Goal: Obtain resource: Download file/media

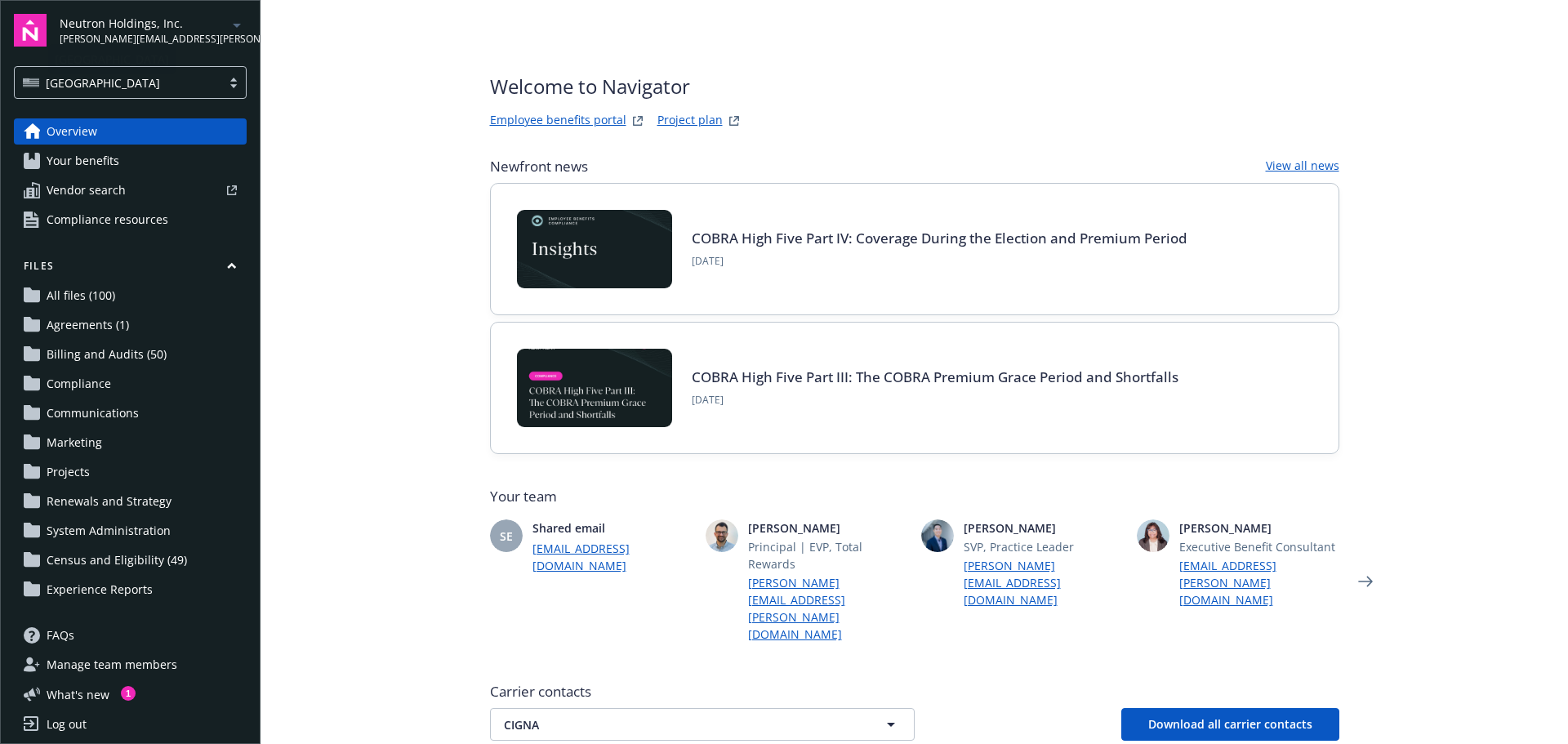
click at [171, 37] on span "[PERSON_NAME][EMAIL_ADDRESS][PERSON_NAME][DOMAIN_NAME]" at bounding box center [142, 39] width 167 height 15
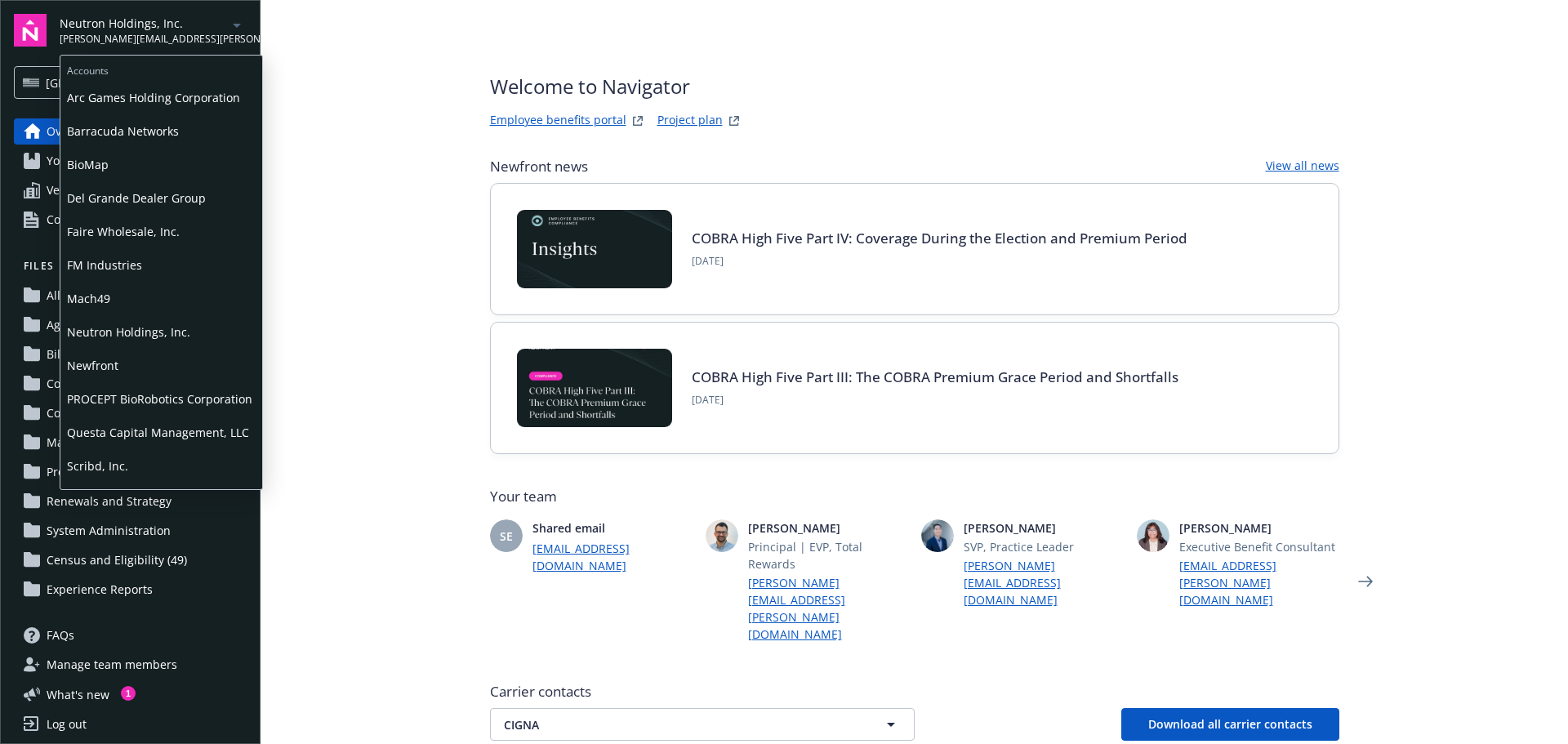
click at [125, 233] on span "Faire Wholesale, Inc." at bounding box center [161, 231] width 189 height 34
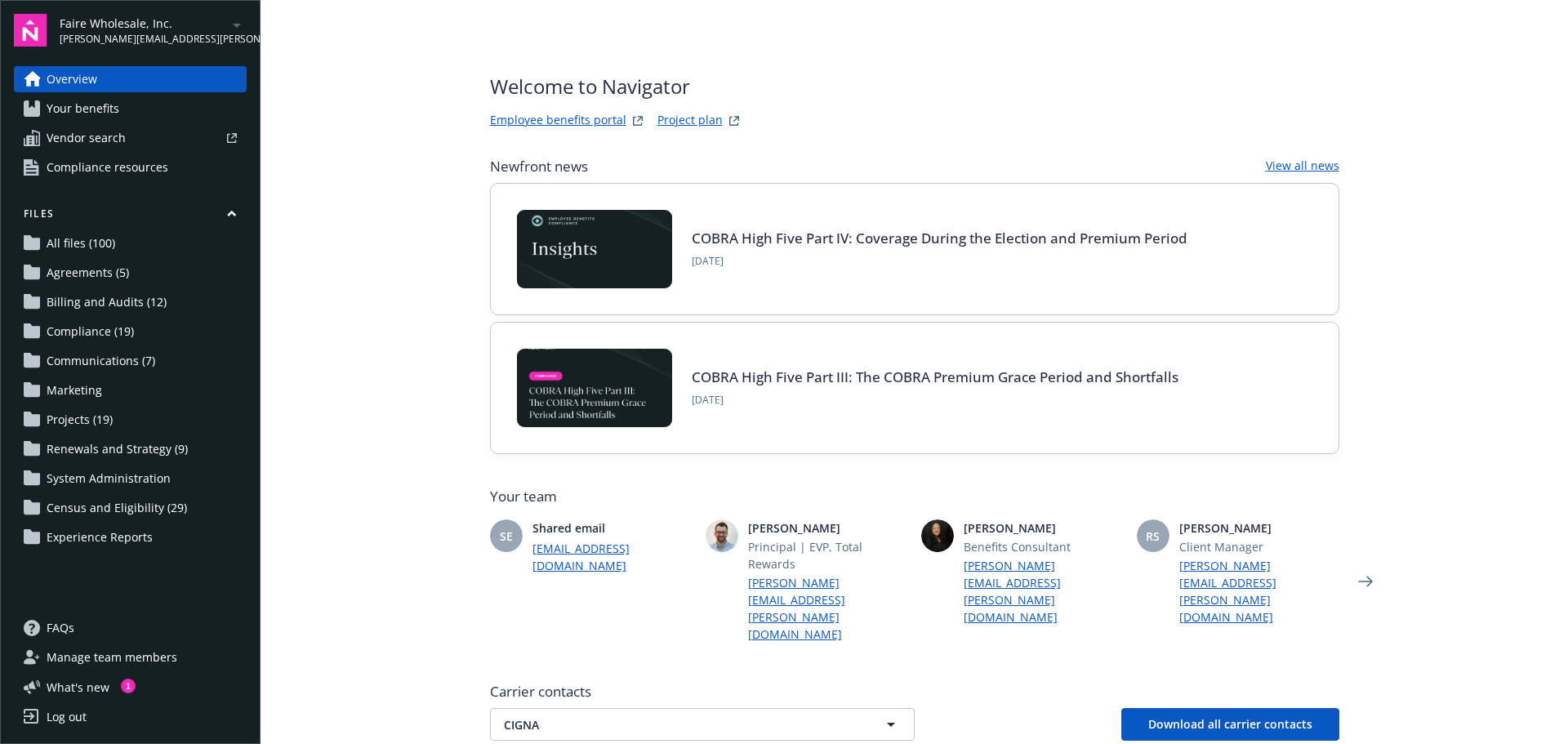
click at [110, 510] on span "Census and Eligibility (29)" at bounding box center [117, 508] width 141 height 26
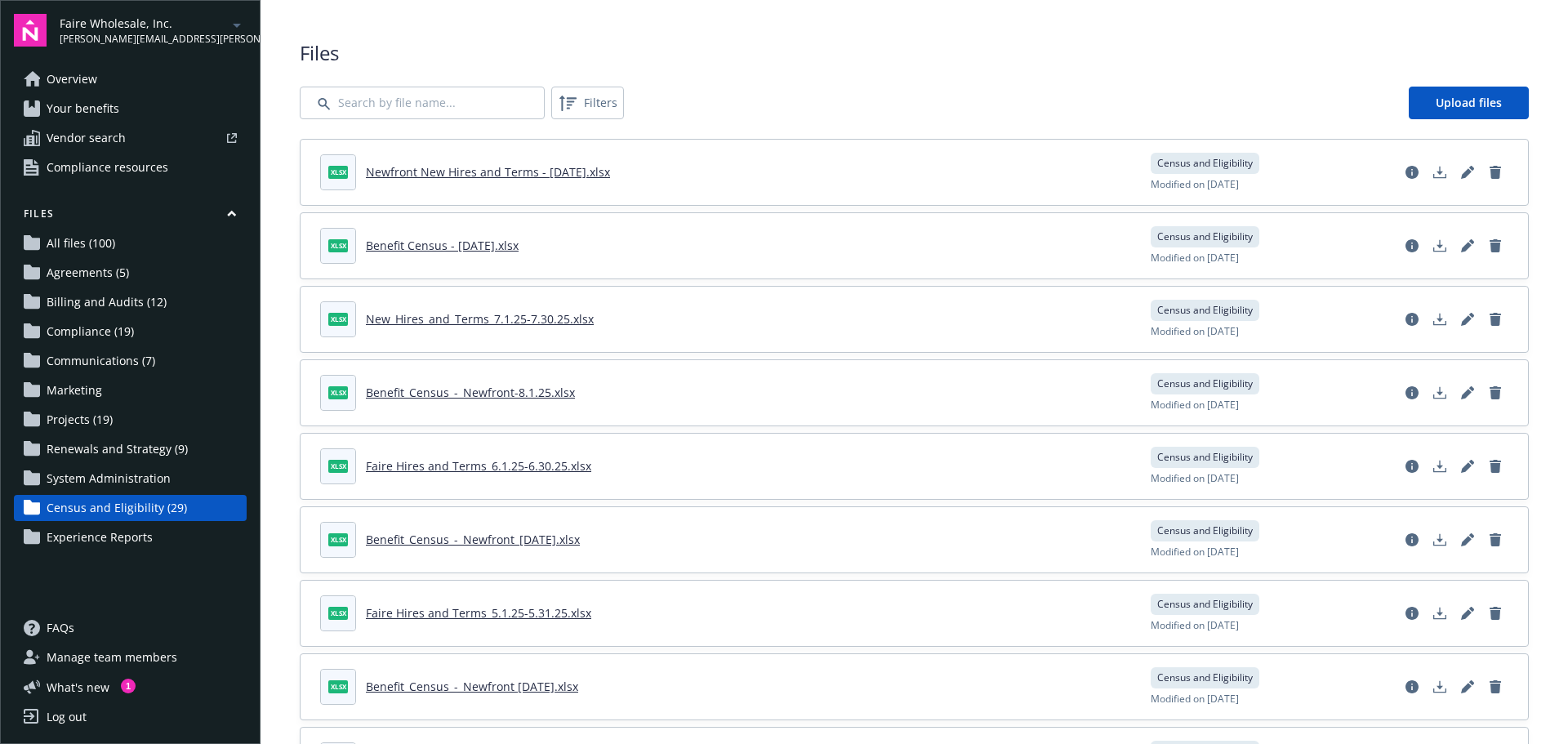
click at [451, 248] on link "Benefit Census - [DATE].xlsx" at bounding box center [442, 245] width 153 height 16
click at [497, 174] on link "Newfront New Hires and Terms - [DATE].xlsx" at bounding box center [488, 172] width 244 height 16
click at [482, 393] on link "Benefit_Census_-_Newfront-8.1.25.xlsx" at bounding box center [470, 392] width 209 height 16
